Goal: Transaction & Acquisition: Purchase product/service

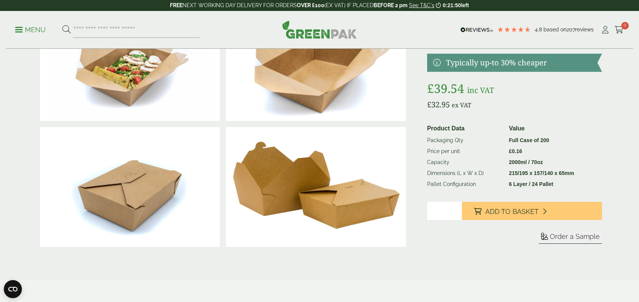
drag, startPoint x: 439, startPoint y: 230, endPoint x: 426, endPoint y: 229, distance: 13.6
click at [426, 229] on div "£" at bounding box center [319, 130] width 574 height 264
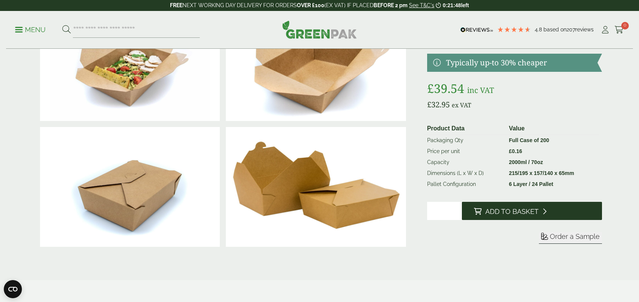
type input "*"
click at [483, 220] on button "Add to Basket" at bounding box center [532, 211] width 140 height 18
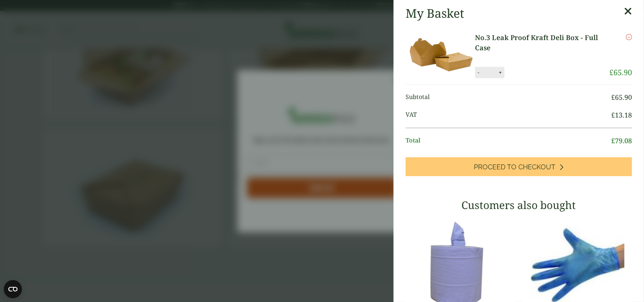
click at [624, 10] on icon at bounding box center [628, 11] width 8 height 11
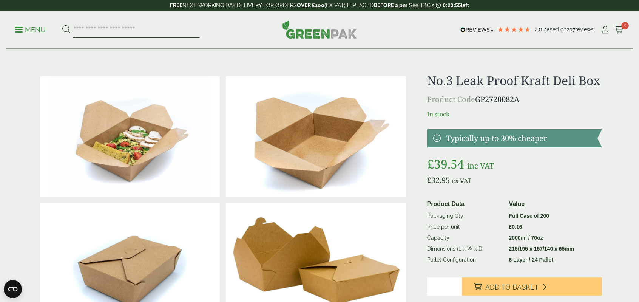
click at [94, 33] on input "search" at bounding box center [136, 30] width 127 height 16
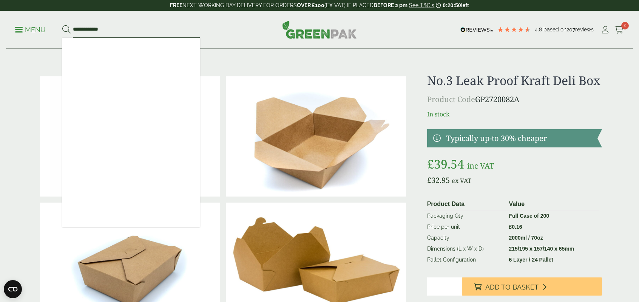
type input "**********"
click at [62, 25] on button at bounding box center [66, 30] width 8 height 10
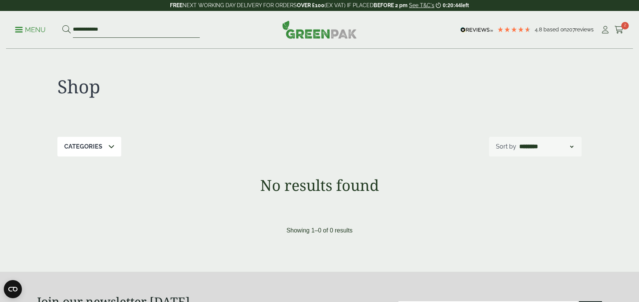
drag, startPoint x: 82, startPoint y: 31, endPoint x: 172, endPoint y: 35, distance: 89.5
click at [172, 35] on input "**********" at bounding box center [136, 30] width 127 height 16
type input "***"
click at [62, 25] on button at bounding box center [66, 30] width 8 height 10
click at [88, 33] on input "***" at bounding box center [136, 30] width 127 height 16
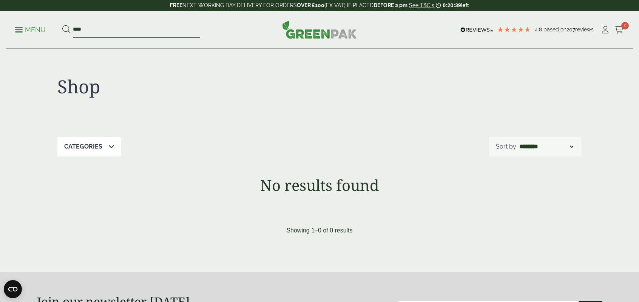
drag, startPoint x: 85, startPoint y: 31, endPoint x: 64, endPoint y: 29, distance: 21.2
click at [64, 29] on form "***" at bounding box center [130, 30] width 137 height 16
type input "****"
click at [62, 25] on button at bounding box center [66, 30] width 8 height 10
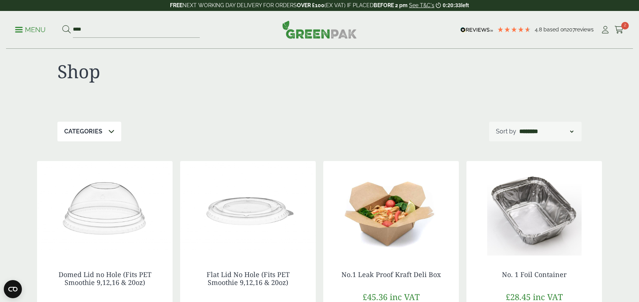
scroll to position [75, 0]
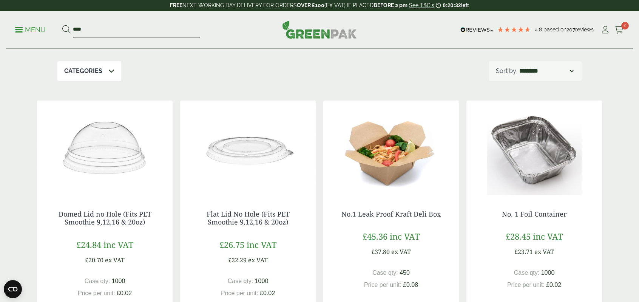
click at [418, 166] on img at bounding box center [391, 147] width 136 height 94
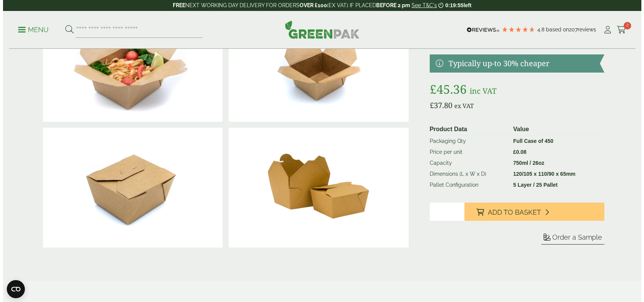
scroll to position [75, 0]
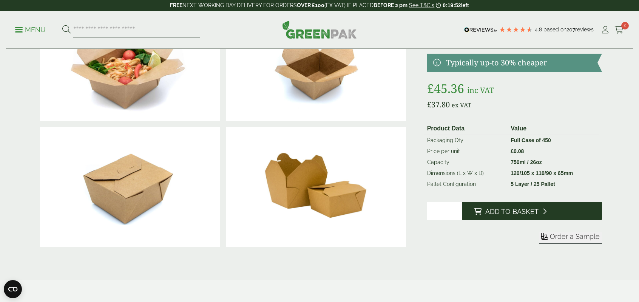
click at [521, 216] on span "Add to Basket" at bounding box center [511, 211] width 53 height 8
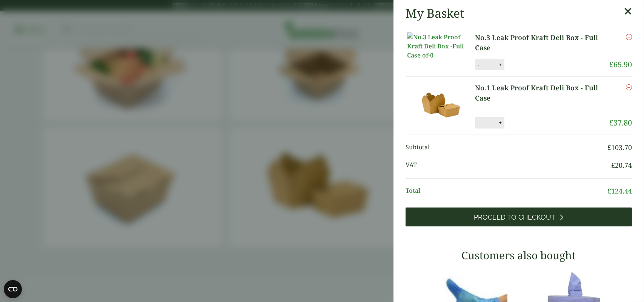
click at [522, 256] on h3 "Customers also bought" at bounding box center [519, 255] width 226 height 13
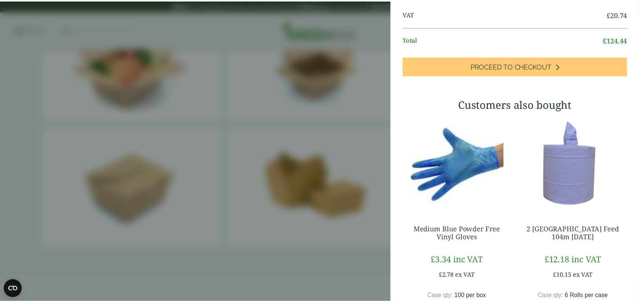
scroll to position [0, 0]
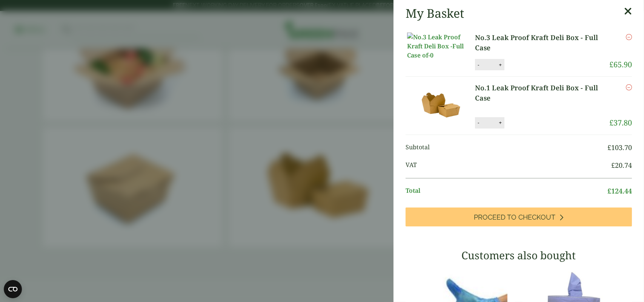
click at [401, 163] on div "My Basket No.3 Leak Proof Kraft Deli Box - Full Case No.3 Leak Proof Kraft Deli…" at bounding box center [519, 257] width 251 height 515
click at [379, 166] on aside "My Basket No.3 Leak Proof Kraft Deli Box - Full Case No.3 Leak Proof Kraft Deli…" at bounding box center [322, 151] width 644 height 302
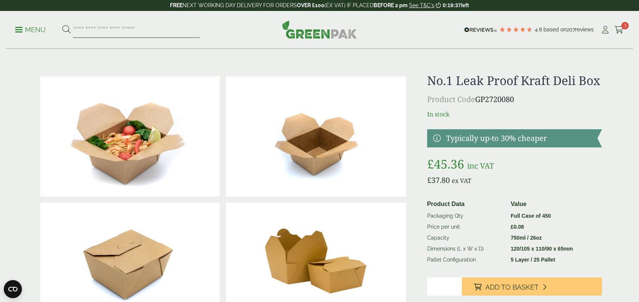
click at [105, 35] on input "search" at bounding box center [136, 30] width 127 height 16
type input "**********"
click at [62, 25] on button at bounding box center [66, 30] width 8 height 10
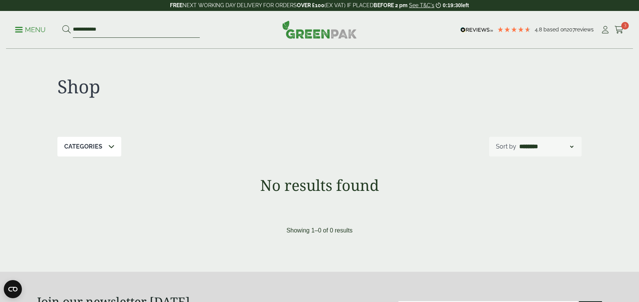
click at [99, 27] on input "**********" at bounding box center [136, 30] width 127 height 16
type input "******"
click at [62, 25] on button at bounding box center [66, 30] width 8 height 10
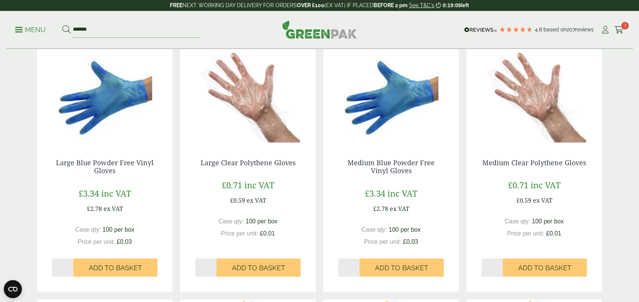
scroll to position [75, 0]
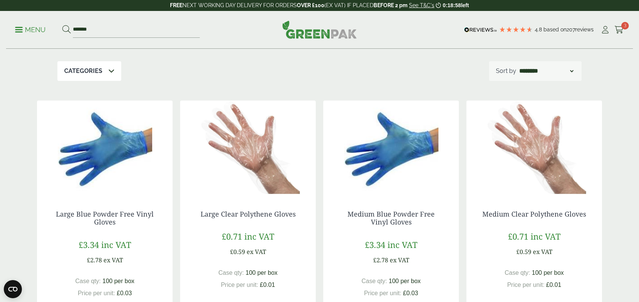
click at [561, 179] on img at bounding box center [534, 147] width 136 height 94
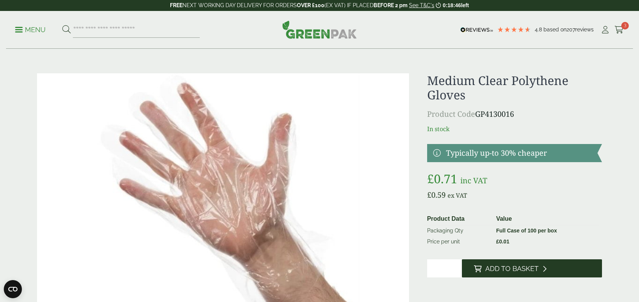
click at [533, 263] on button "Add to Basket" at bounding box center [532, 268] width 140 height 18
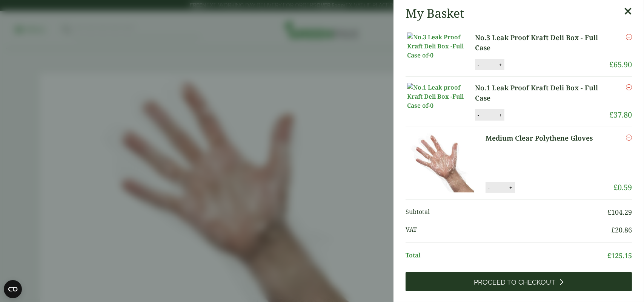
click at [468, 290] on link "Proceed to Checkout" at bounding box center [519, 281] width 226 height 19
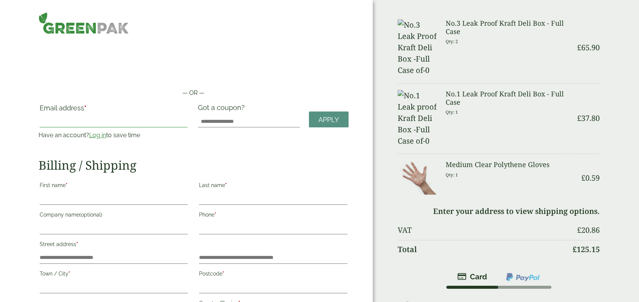
click at [68, 122] on input "Email address *" at bounding box center [114, 121] width 148 height 12
click at [66, 121] on input "Email address *" at bounding box center [114, 121] width 148 height 12
click at [62, 143] on div "Email address * Have an account? Log in to save time Username or email address …" at bounding box center [114, 124] width 160 height 42
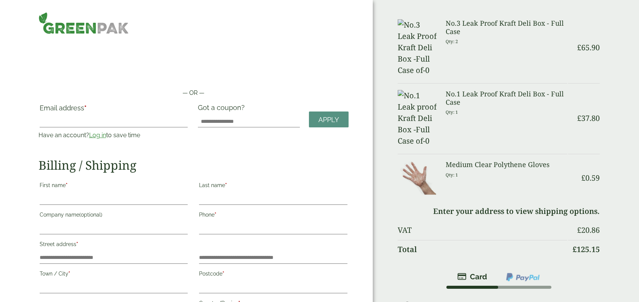
click at [101, 138] on link "Log in" at bounding box center [97, 134] width 17 height 7
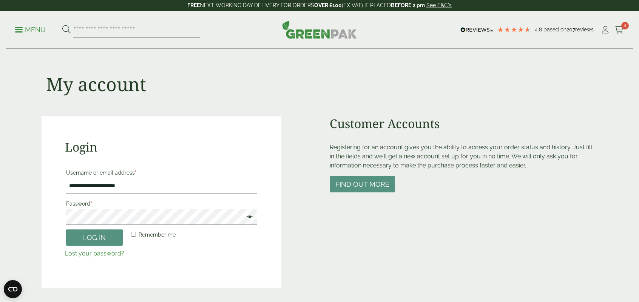
click at [248, 217] on span at bounding box center [248, 217] width 10 height 9
click at [248, 219] on span at bounding box center [248, 217] width 10 height 9
click at [107, 238] on button "Log in" at bounding box center [94, 237] width 57 height 16
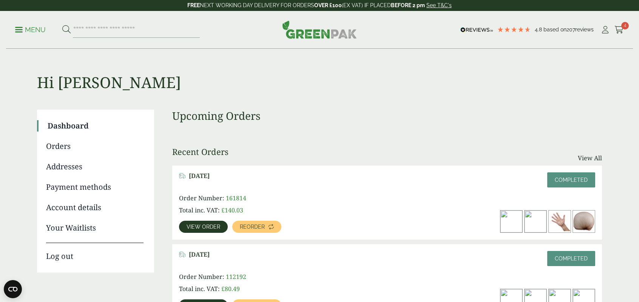
scroll to position [75, 0]
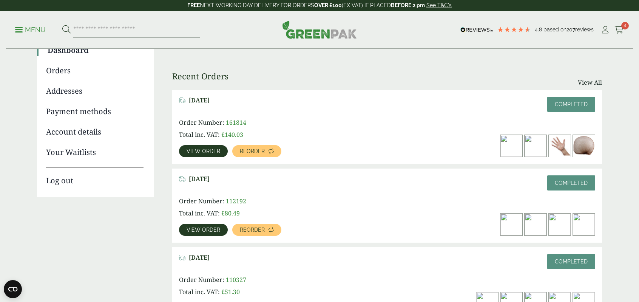
click at [584, 145] on img at bounding box center [584, 146] width 22 height 22
click at [204, 148] on span "View order" at bounding box center [203, 150] width 34 height 5
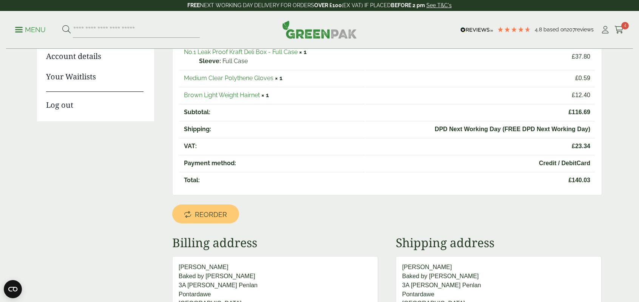
click at [209, 94] on link "Brown Light Weight Hairnet" at bounding box center [222, 94] width 76 height 7
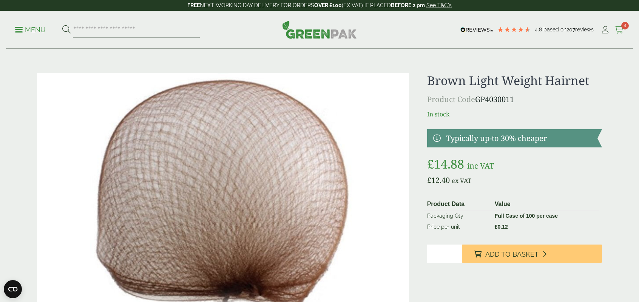
click at [617, 31] on icon at bounding box center [618, 30] width 9 height 8
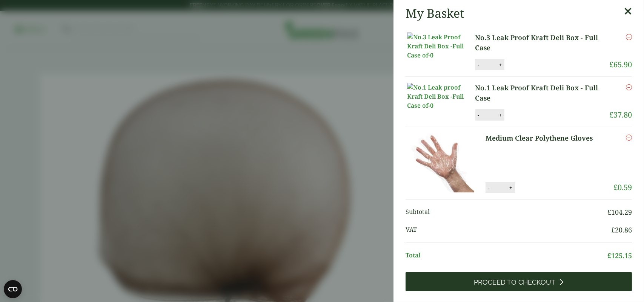
click at [488, 286] on span "Proceed to Checkout" at bounding box center [516, 282] width 82 height 8
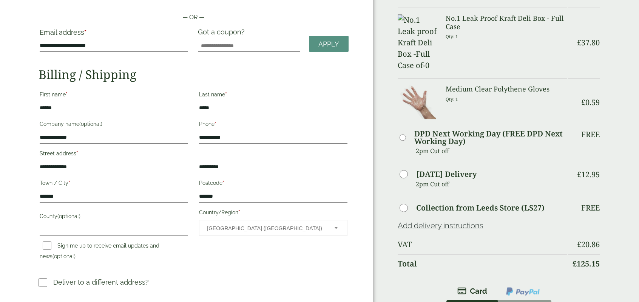
scroll to position [151, 0]
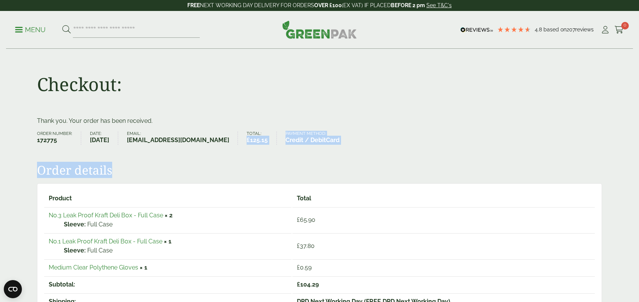
drag, startPoint x: 261, startPoint y: 140, endPoint x: 279, endPoint y: 146, distance: 18.6
click at [279, 146] on div "Thank you. Your order has been received. Order number: 172775 Date: [DATE] Emai…" at bounding box center [319, 304] width 565 height 376
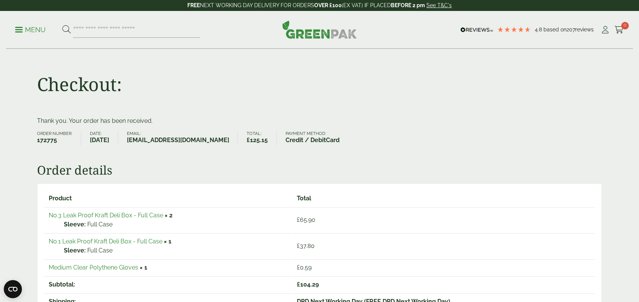
click at [277, 139] on li "Total: £ 125.15" at bounding box center [262, 137] width 30 height 13
drag, startPoint x: 259, startPoint y: 139, endPoint x: 279, endPoint y: 140, distance: 19.7
click at [279, 140] on ul "Order number: 172775 Date: [DATE] Email: [EMAIL_ADDRESS][DOMAIN_NAME] Total: £ …" at bounding box center [319, 137] width 565 height 13
click at [268, 140] on bdi "£ 125.15" at bounding box center [257, 139] width 21 height 7
